Goal: Navigation & Orientation: Find specific page/section

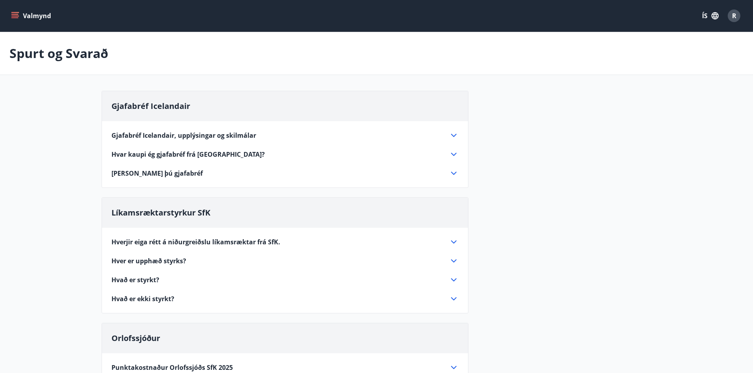
click at [17, 19] on icon "menu" at bounding box center [15, 16] width 8 height 8
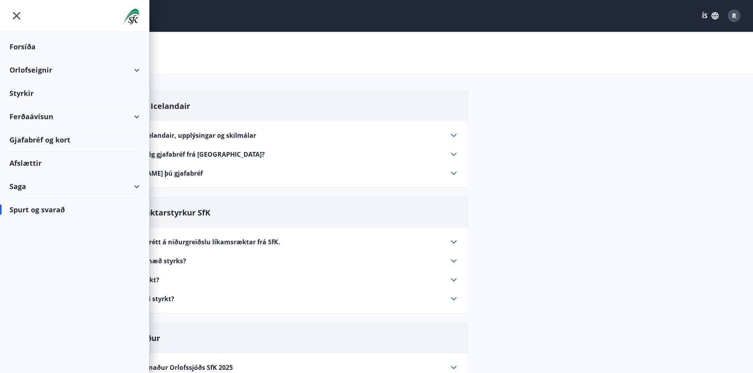
click at [34, 51] on div "Forsíða" at bounding box center [74, 46] width 130 height 23
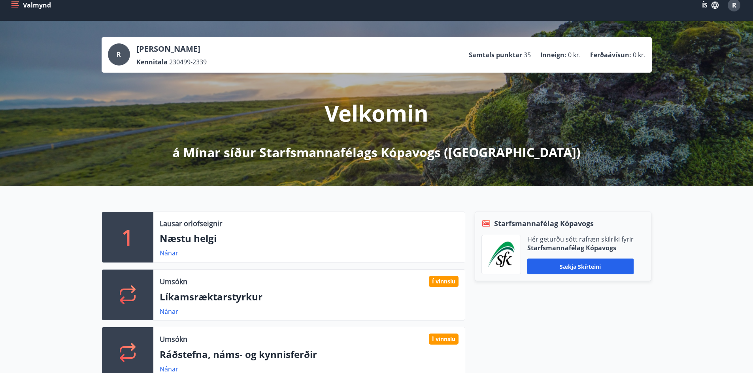
scroll to position [8, 0]
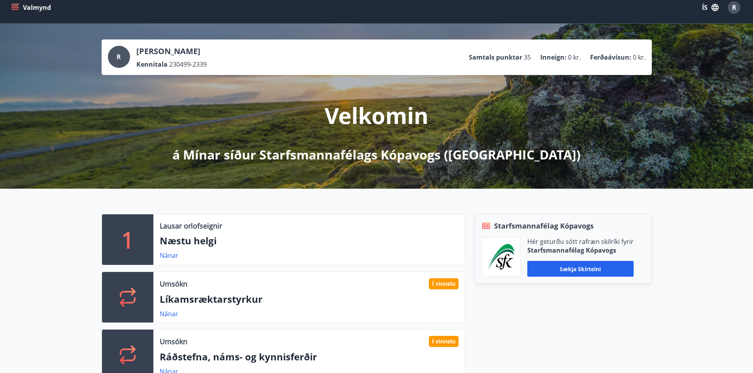
click at [19, 8] on icon "menu" at bounding box center [15, 8] width 8 height 8
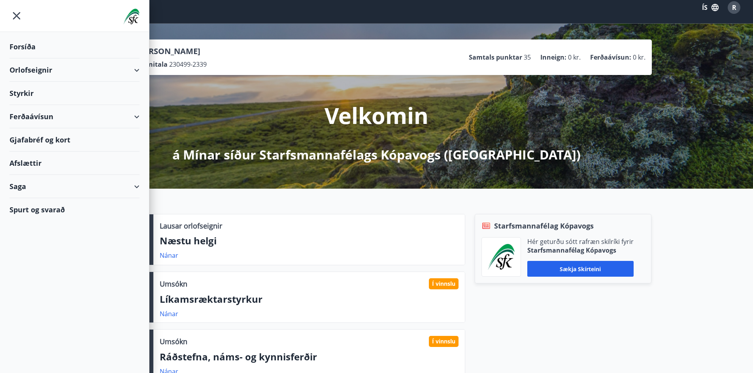
click at [135, 115] on div "Ferðaávísun" at bounding box center [74, 116] width 130 height 23
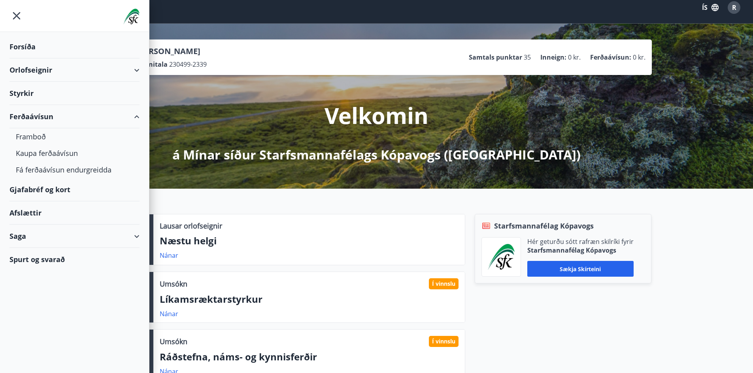
click at [29, 116] on div "Ferðaávísun" at bounding box center [74, 116] width 130 height 23
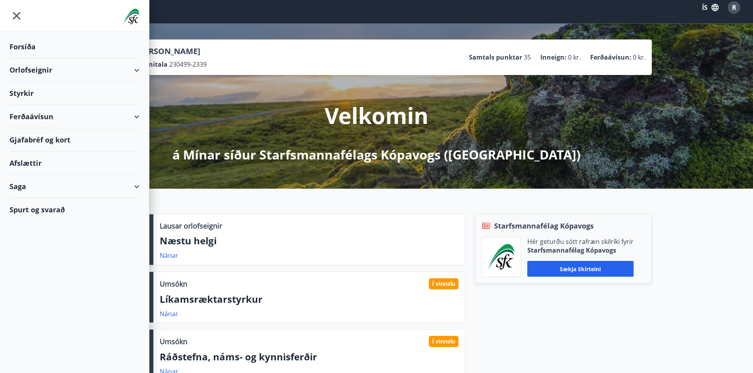
click at [25, 116] on div "Ferðaávísun" at bounding box center [74, 116] width 130 height 23
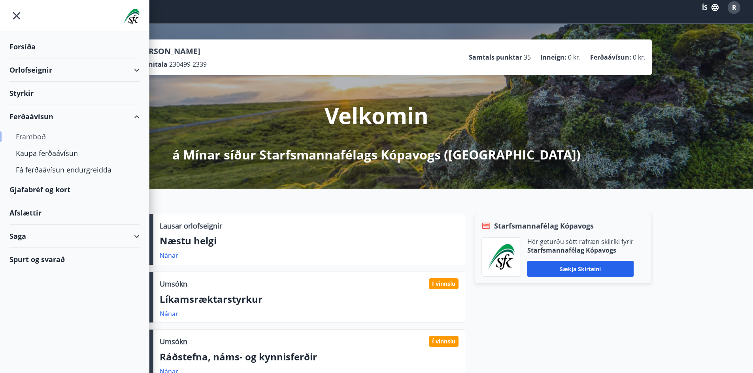
click at [37, 135] on div "Framboð" at bounding box center [74, 136] width 117 height 17
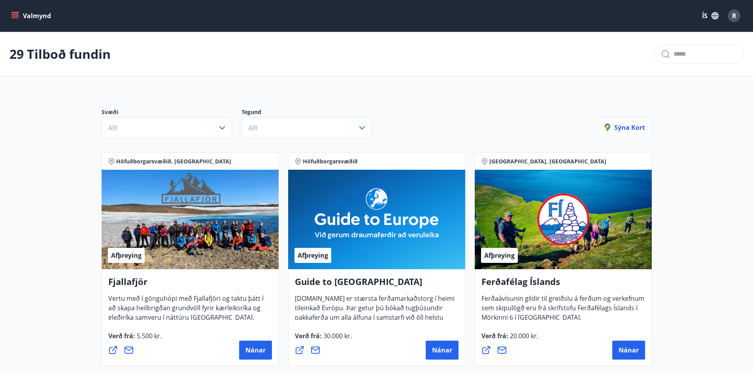
click at [18, 16] on icon "menu" at bounding box center [15, 15] width 9 height 1
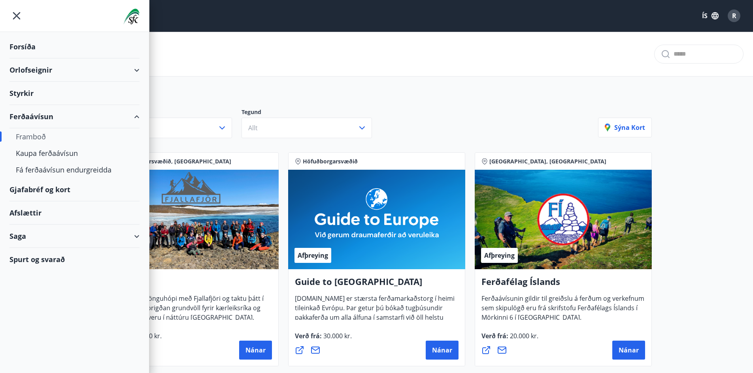
click at [70, 190] on div "Gjafabréf og kort" at bounding box center [74, 189] width 130 height 23
click at [138, 238] on div "Saga" at bounding box center [74, 236] width 130 height 23
click at [35, 322] on div "Inneign" at bounding box center [74, 323] width 117 height 17
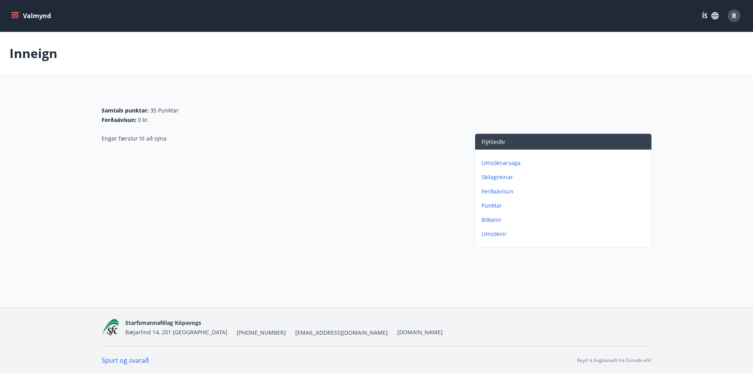
click at [17, 14] on icon "menu" at bounding box center [14, 14] width 7 height 1
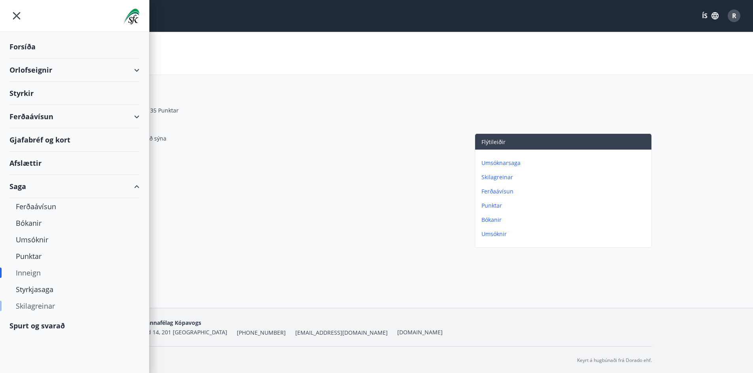
click at [29, 304] on div "Skilagreinar" at bounding box center [74, 306] width 117 height 17
